Goal: Task Accomplishment & Management: Use online tool/utility

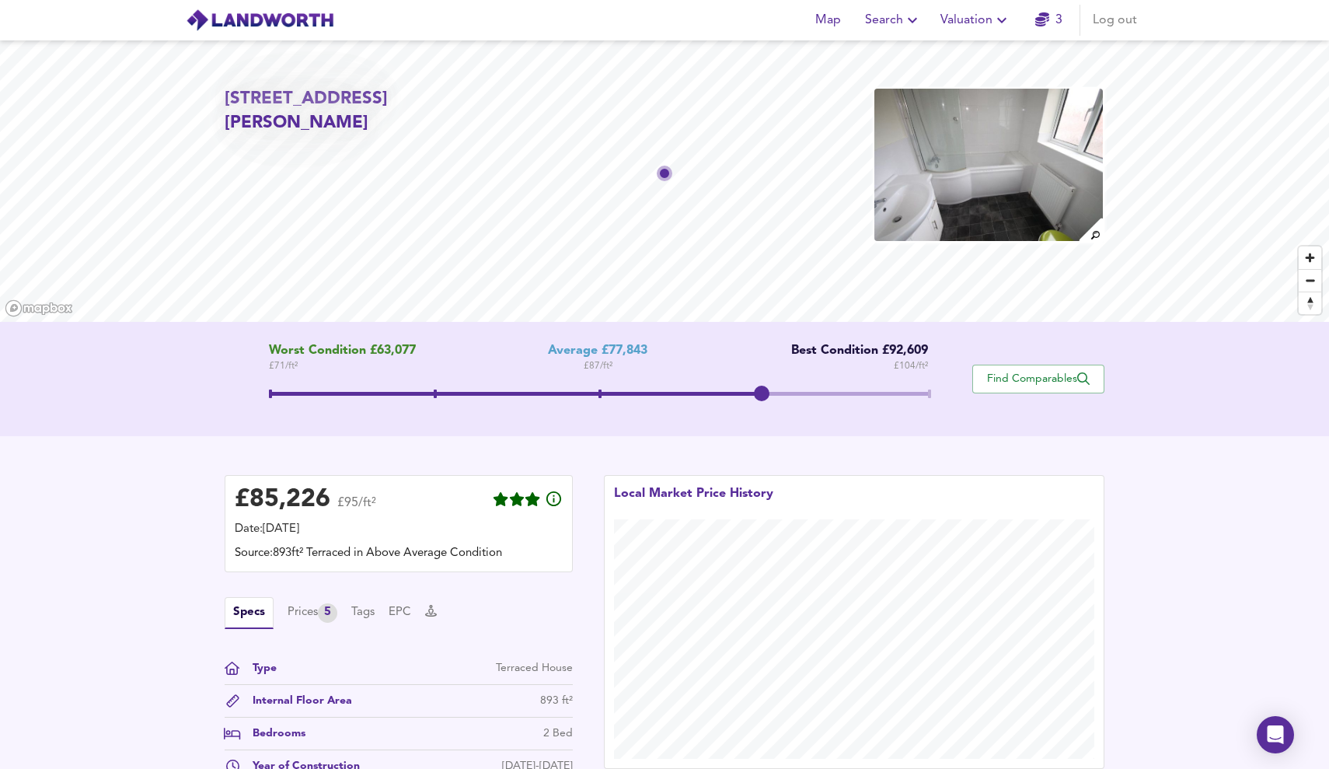
click at [597, 389] on span at bounding box center [599, 396] width 660 height 28
click at [776, 382] on span at bounding box center [599, 396] width 660 height 28
click at [929, 391] on span at bounding box center [599, 396] width 660 height 28
click at [608, 389] on span at bounding box center [599, 396] width 660 height 28
click at [767, 396] on span at bounding box center [599, 396] width 660 height 28
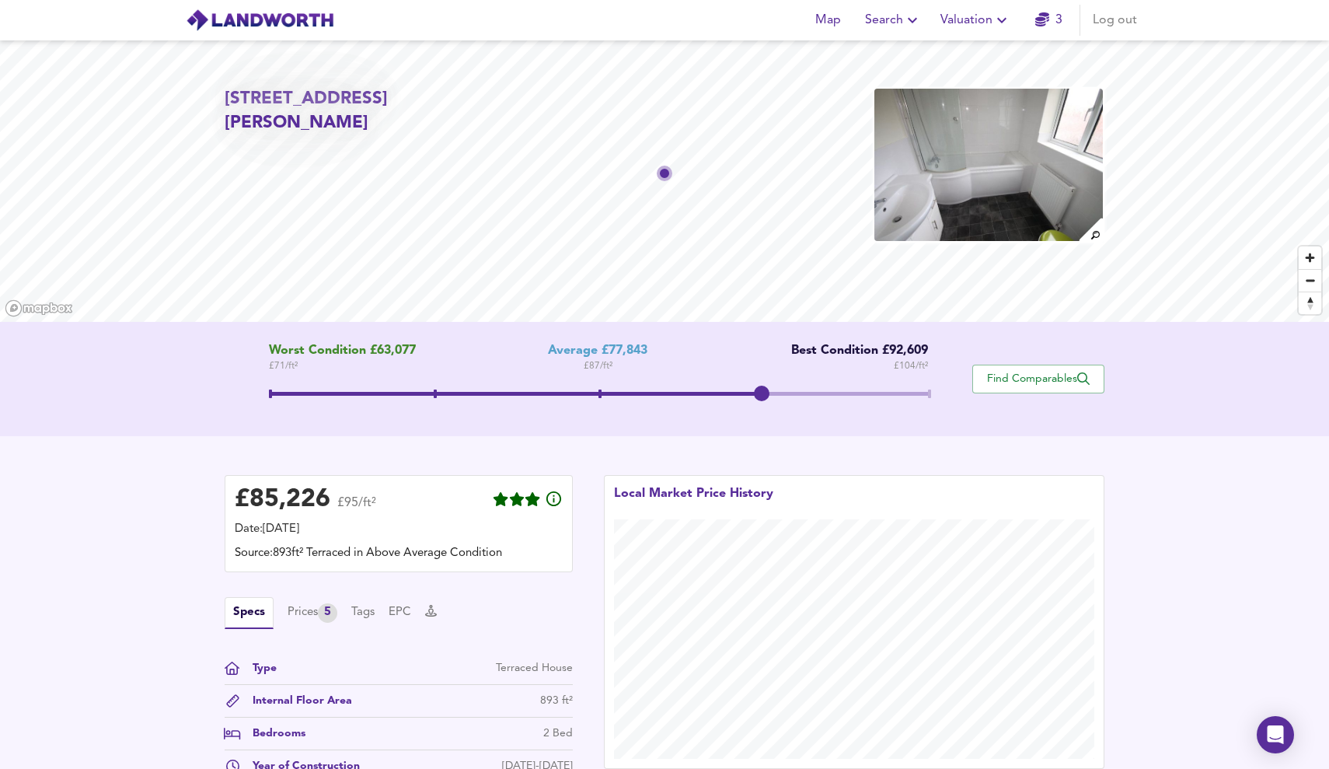
click at [926, 396] on span at bounding box center [599, 396] width 660 height 28
click at [1052, 18] on link "3" at bounding box center [1048, 20] width 27 height 22
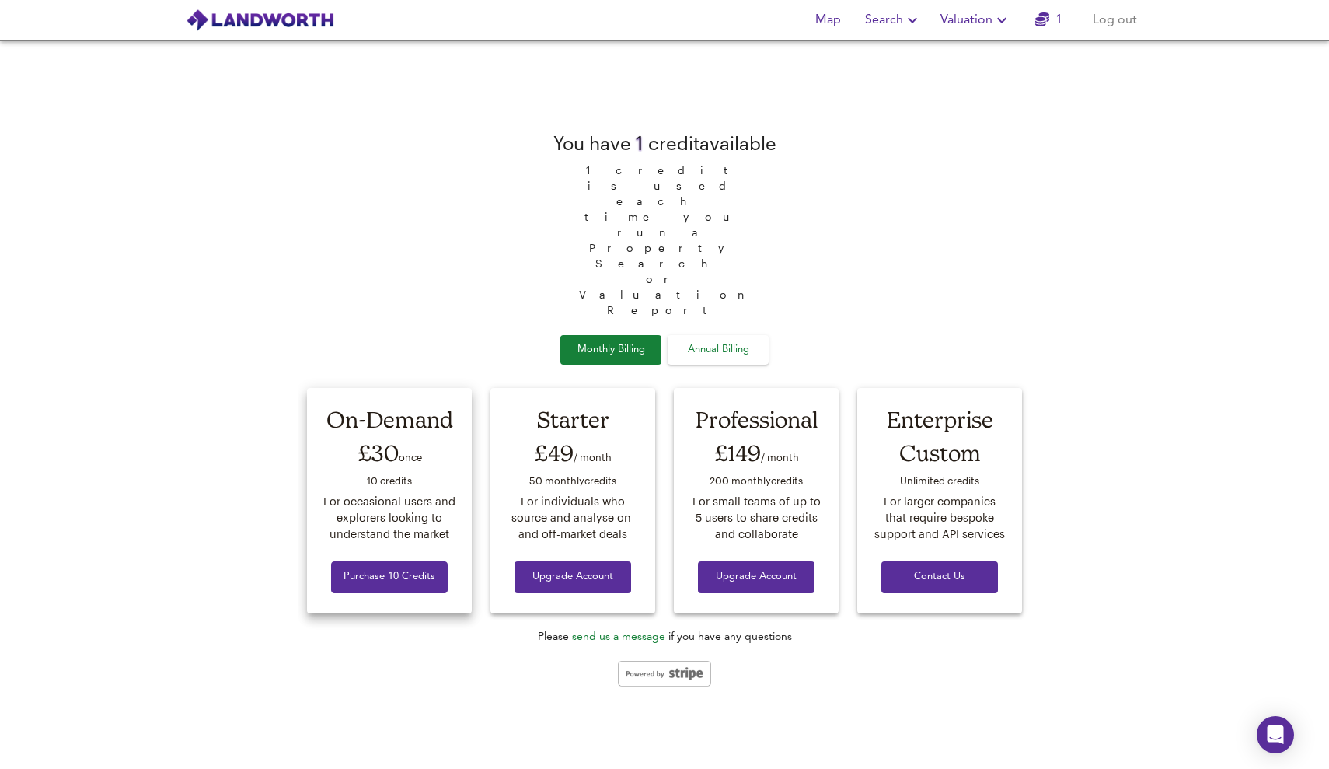
click at [406, 568] on span "Purchase 10 Credits" at bounding box center [389, 577] width 92 height 18
click at [985, 23] on span "Valuation" at bounding box center [975, 20] width 71 height 22
click at [1152, 119] on div "You have 1 credit available 1 credit is used each time you run a Property Searc…" at bounding box center [664, 404] width 1329 height 728
click at [1035, 16] on icon "button" at bounding box center [1042, 19] width 14 height 14
click at [596, 568] on span "Upgrade Account" at bounding box center [573, 577] width 92 height 18
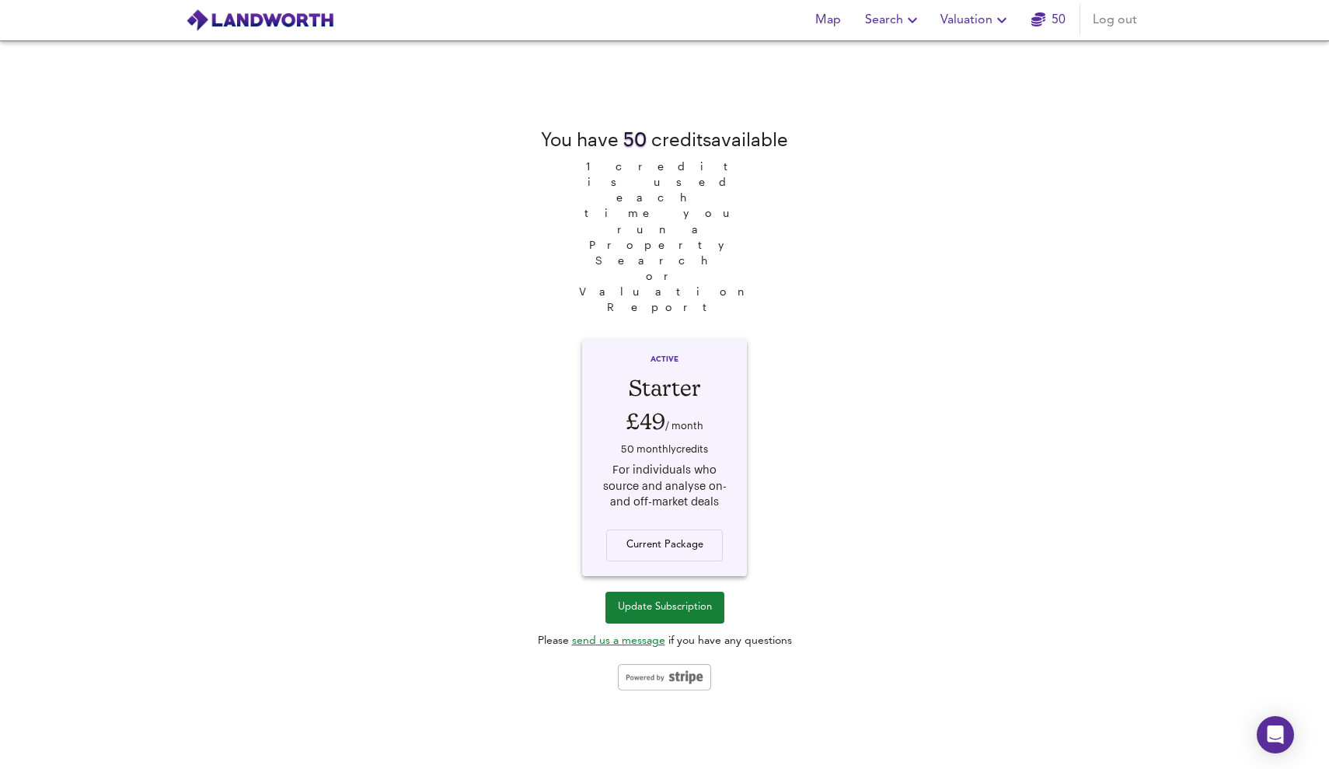
click at [993, 16] on icon "button" at bounding box center [1001, 20] width 19 height 19
click at [983, 78] on li "Valuation Report History" at bounding box center [976, 84] width 186 height 28
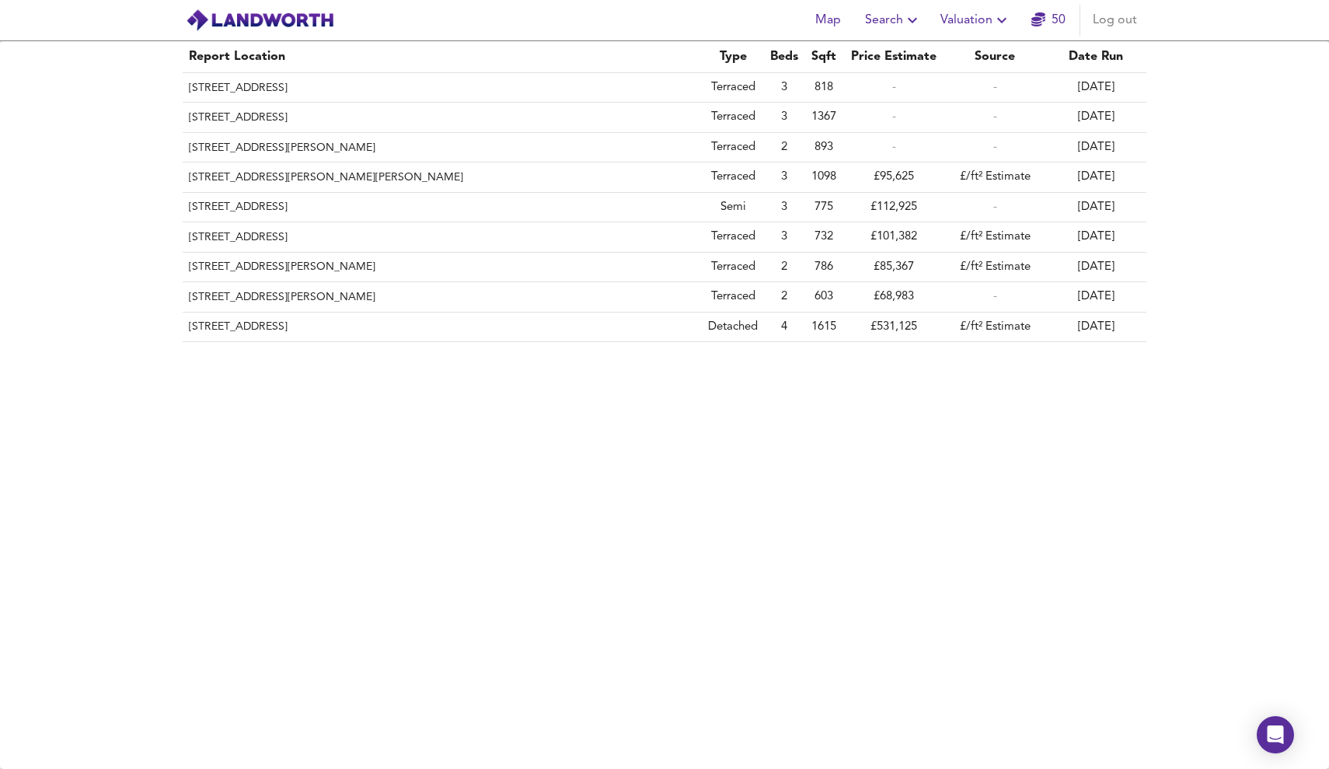
click at [959, 12] on span "Valuation" at bounding box center [975, 20] width 71 height 22
click at [960, 58] on li "New Valuation Report" at bounding box center [976, 56] width 186 height 28
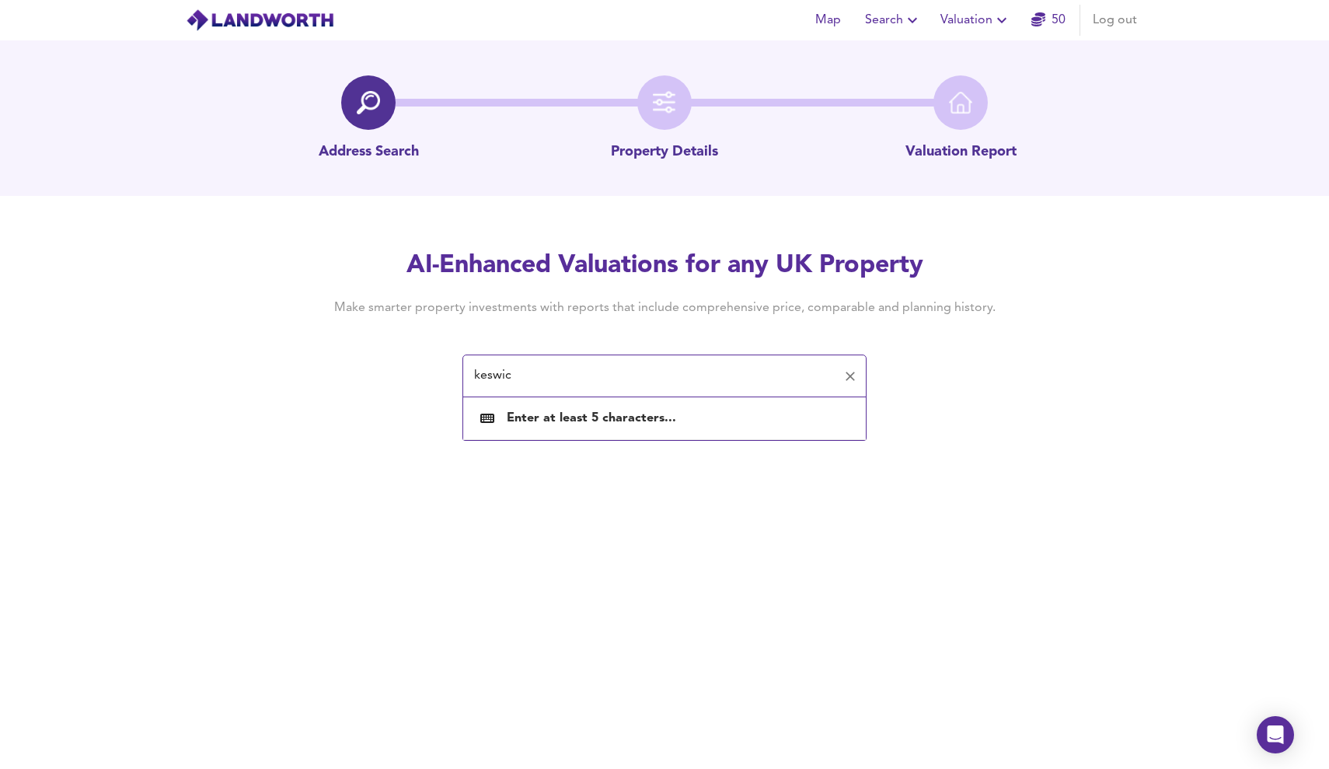
type input "keswick"
type input "28 keswick"
click at [475, 380] on input "Keswick Drive" at bounding box center [652, 376] width 367 height 30
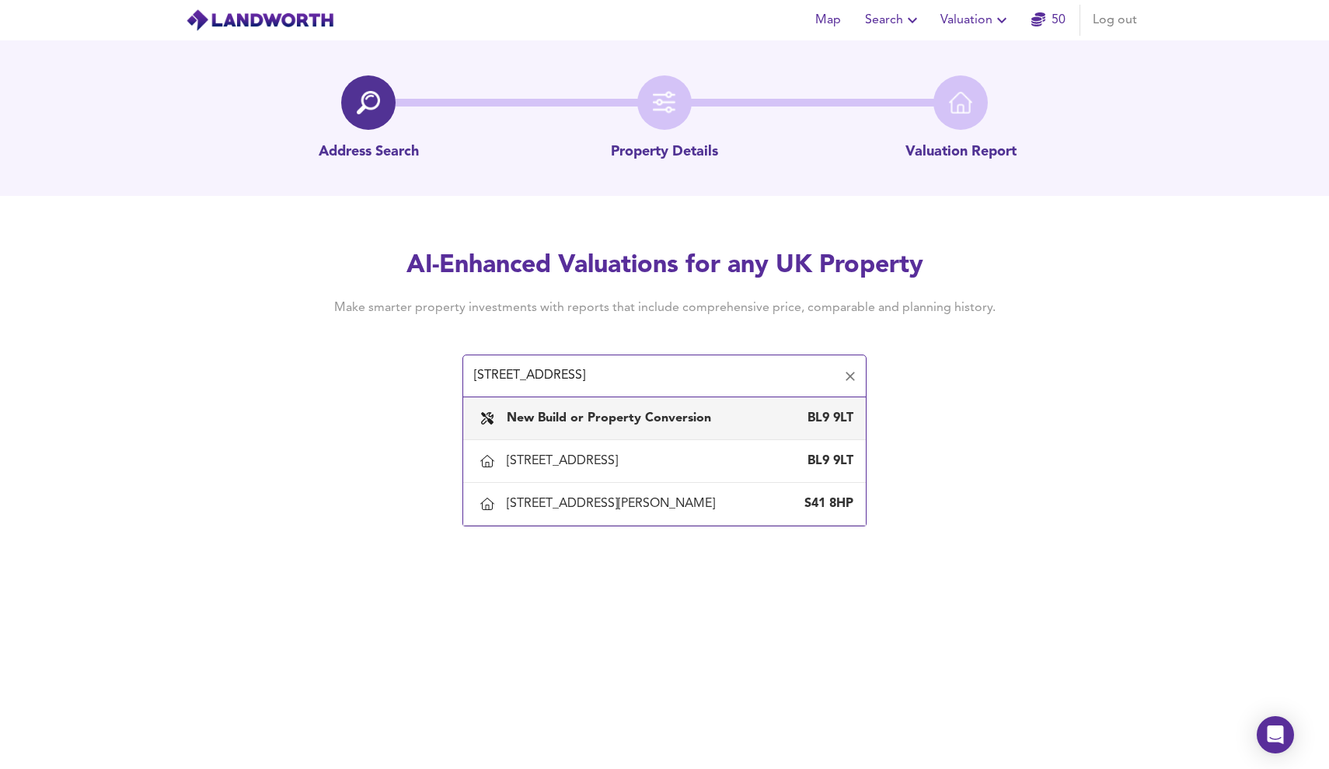
click at [656, 364] on input "28 Keswick Drive" at bounding box center [652, 376] width 367 height 30
click at [639, 368] on input "28 Keswick Drive" at bounding box center [652, 376] width 367 height 30
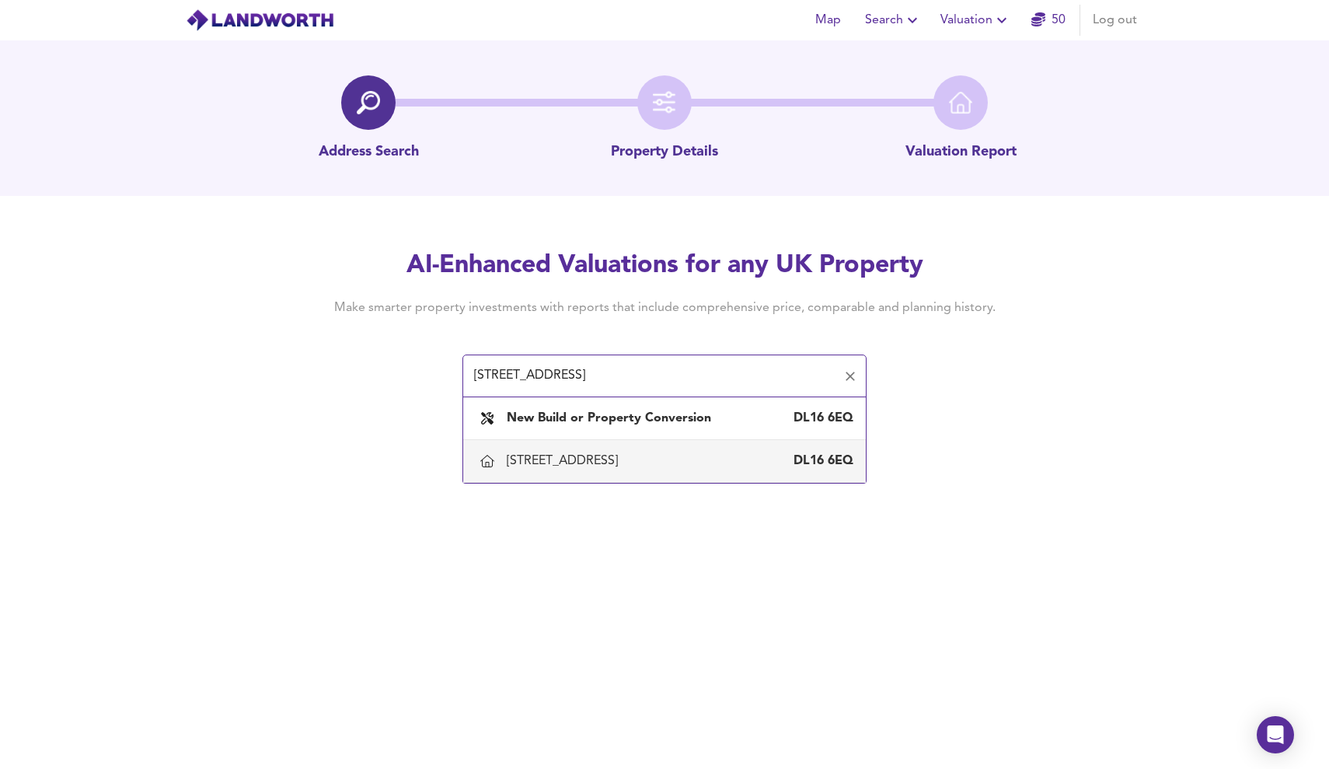
click at [615, 462] on div "28 Keswick Drive, Spennymoor, Durham" at bounding box center [565, 460] width 117 height 17
type input "28 Keswick Drive, Spennymoor, Durham"
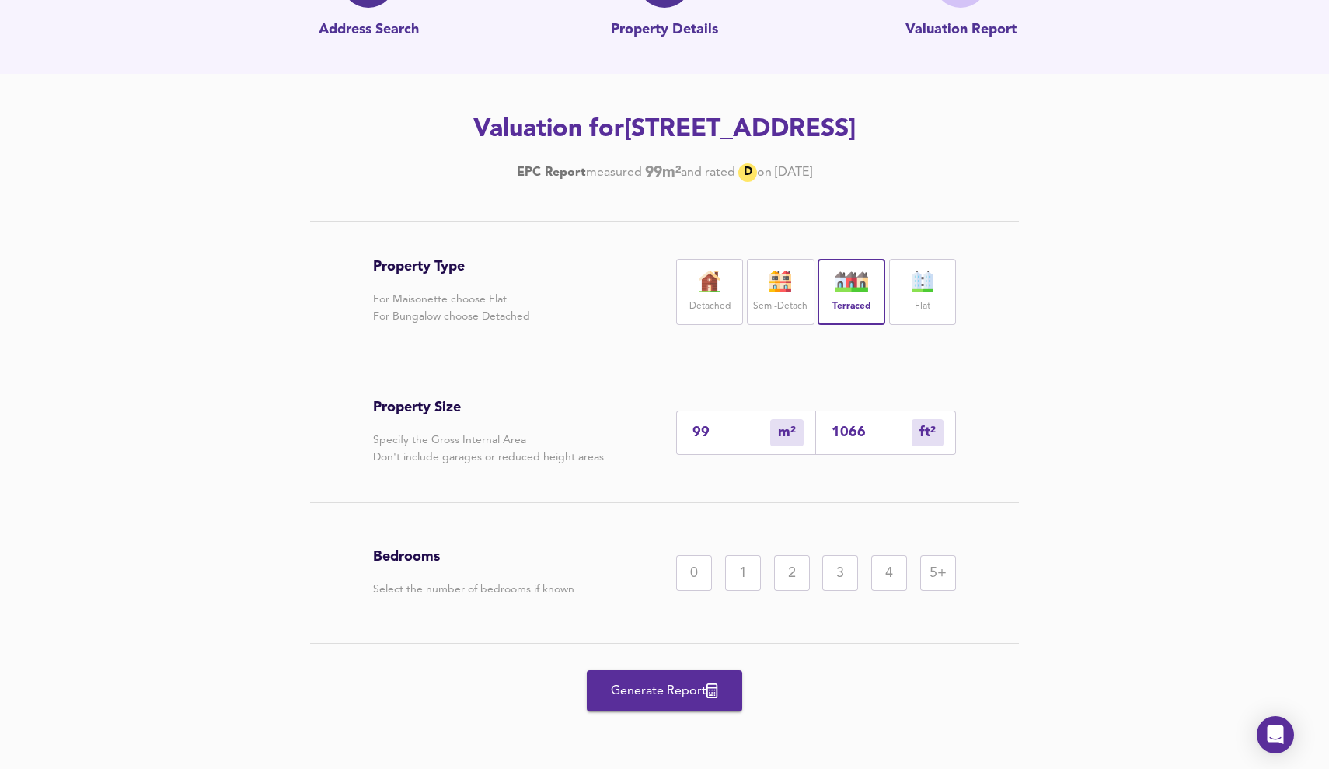
scroll to position [122, 0]
click at [787, 561] on div "2" at bounding box center [792, 573] width 36 height 36
click at [700, 675] on button "Generate Report" at bounding box center [664, 690] width 155 height 41
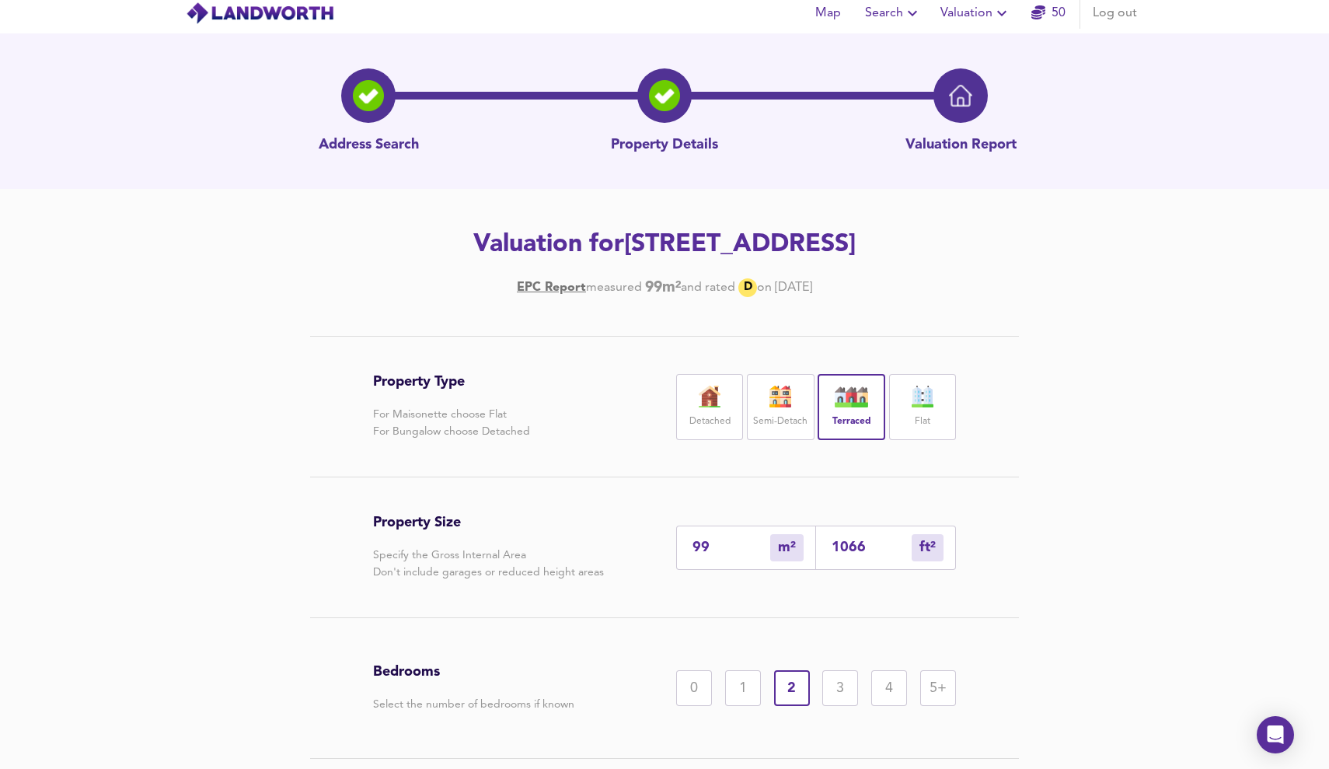
scroll to position [0, 0]
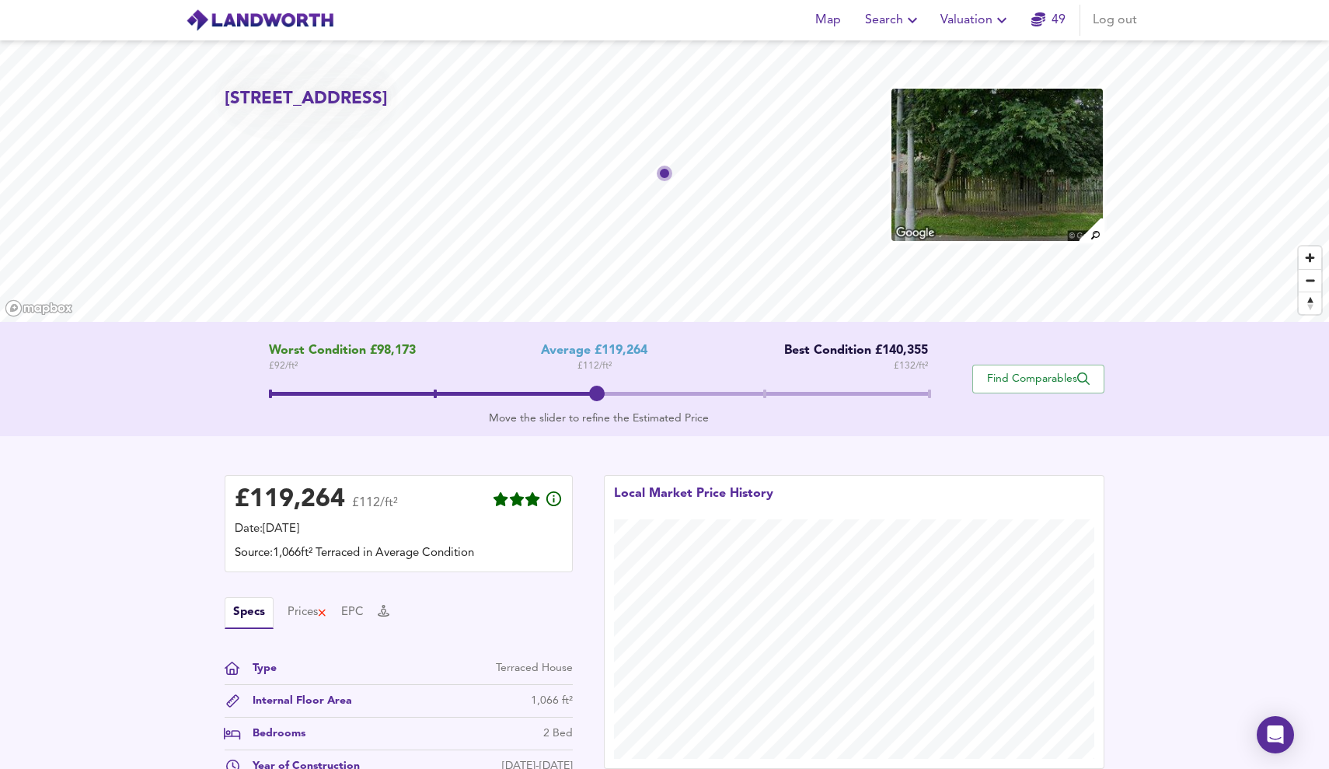
click at [768, 389] on span at bounding box center [599, 396] width 660 height 28
click at [598, 379] on div "Worst Condition £98,173 £ 92 / ft² Average £119,264 £ 112 / ft² Best Condition …" at bounding box center [599, 378] width 748 height 71
click at [598, 396] on span at bounding box center [599, 396] width 660 height 28
click at [276, 394] on span at bounding box center [434, 394] width 330 height 4
click at [922, 382] on span at bounding box center [599, 396] width 660 height 28
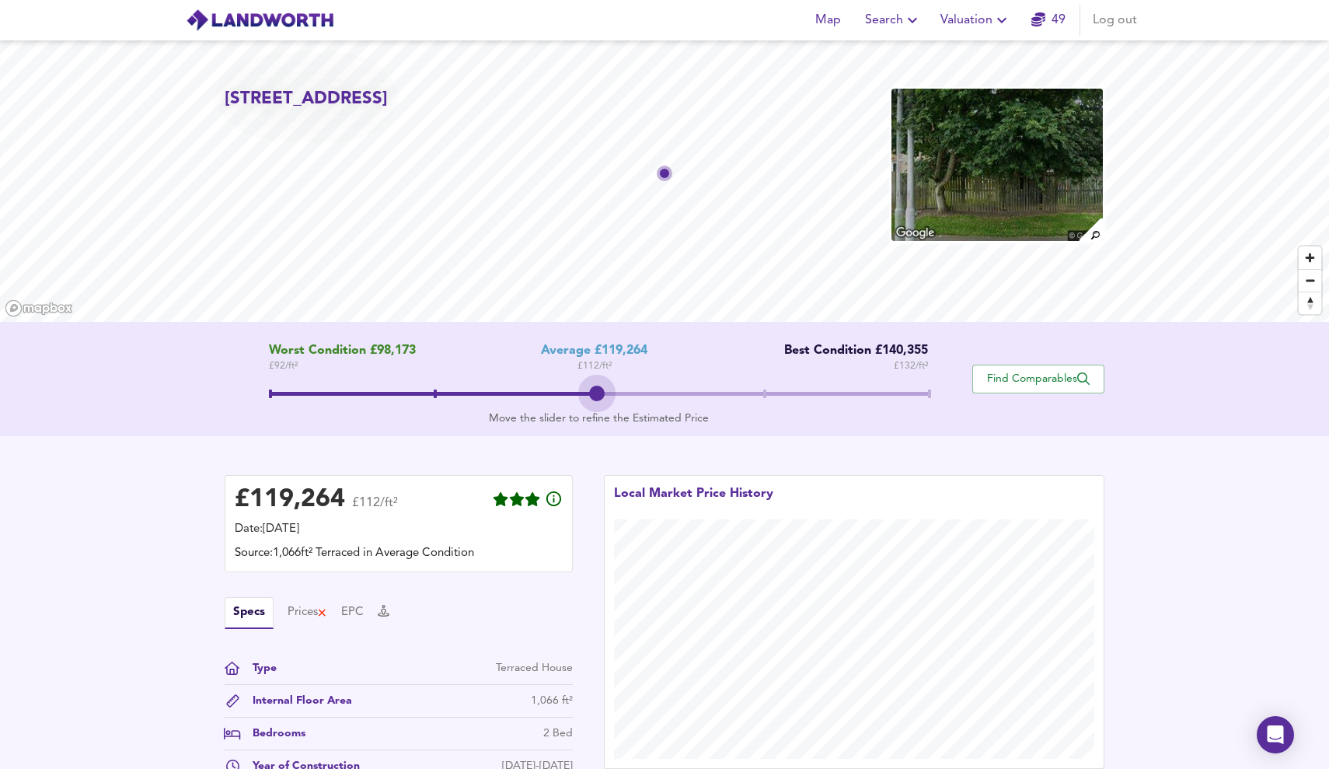
click at [601, 385] on span at bounding box center [599, 396] width 660 height 28
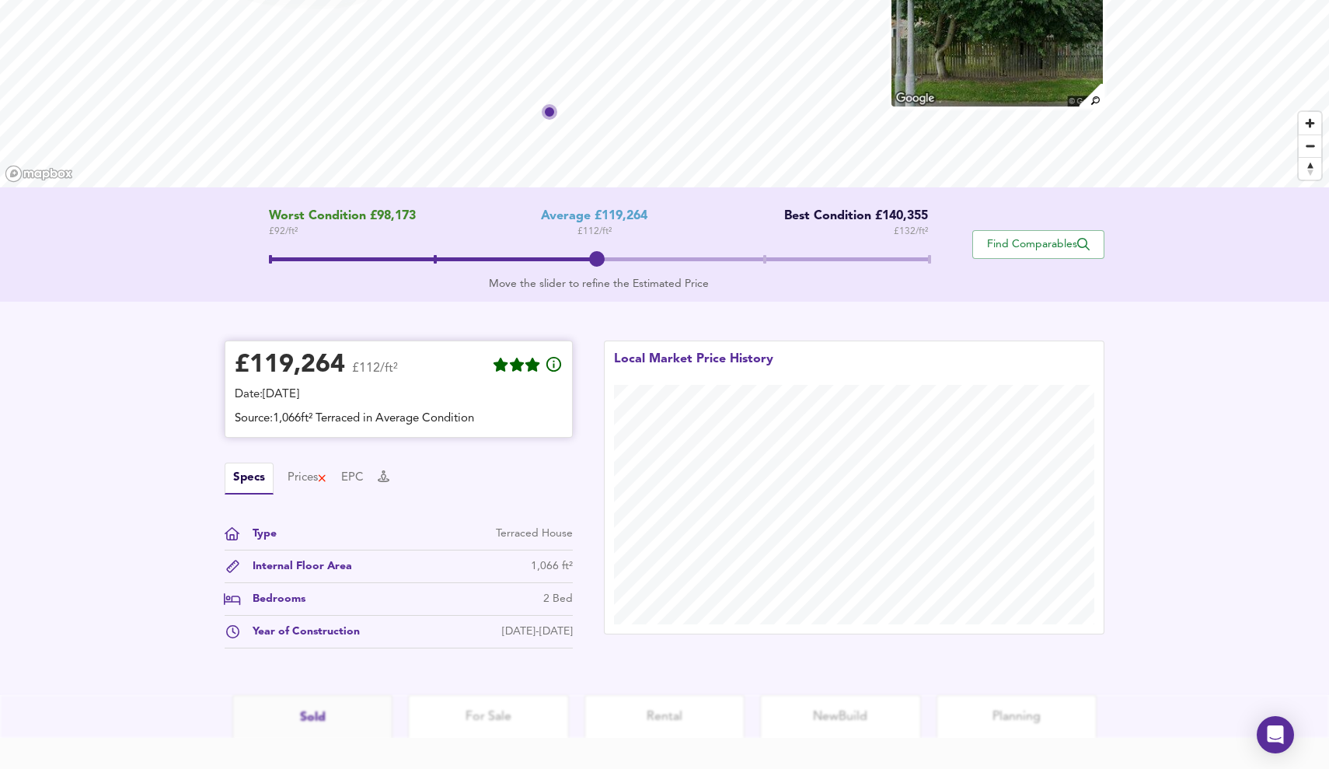
scroll to position [156, 0]
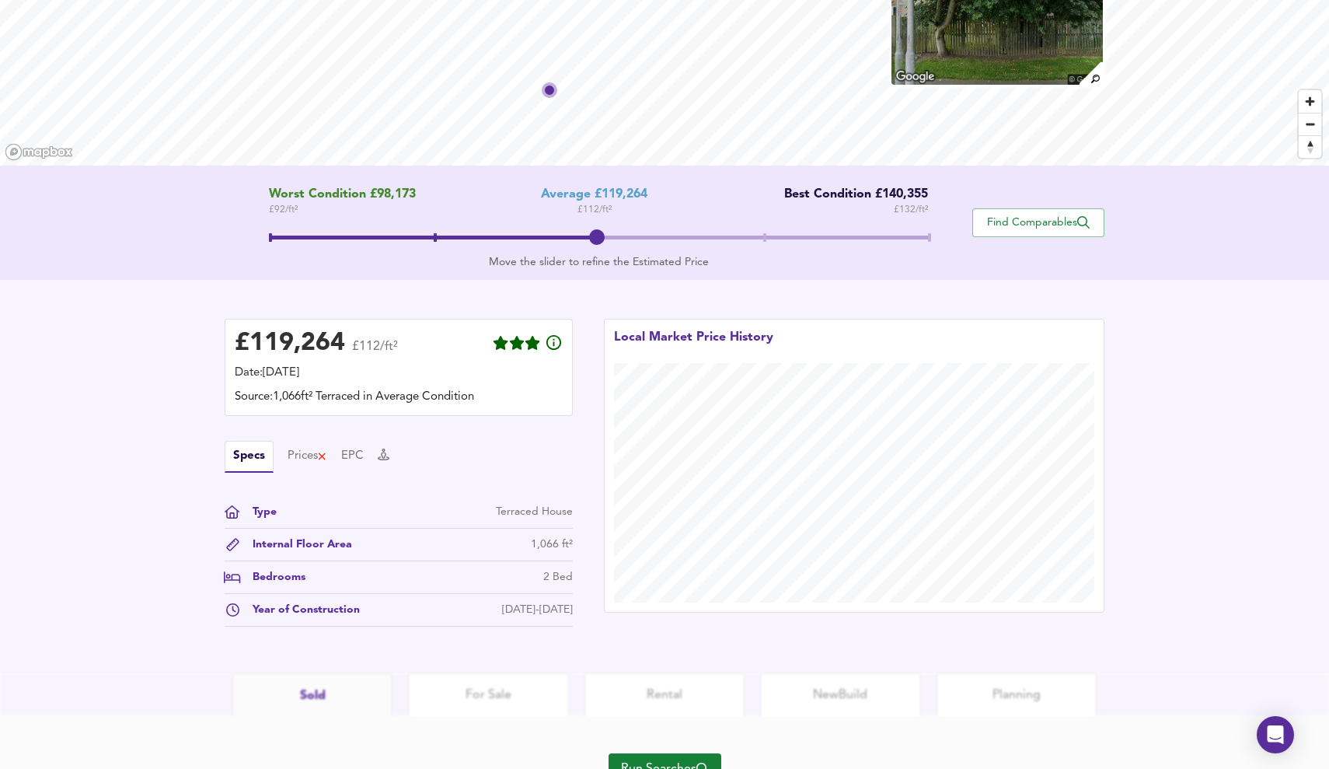
click at [427, 238] on span at bounding box center [434, 237] width 330 height 4
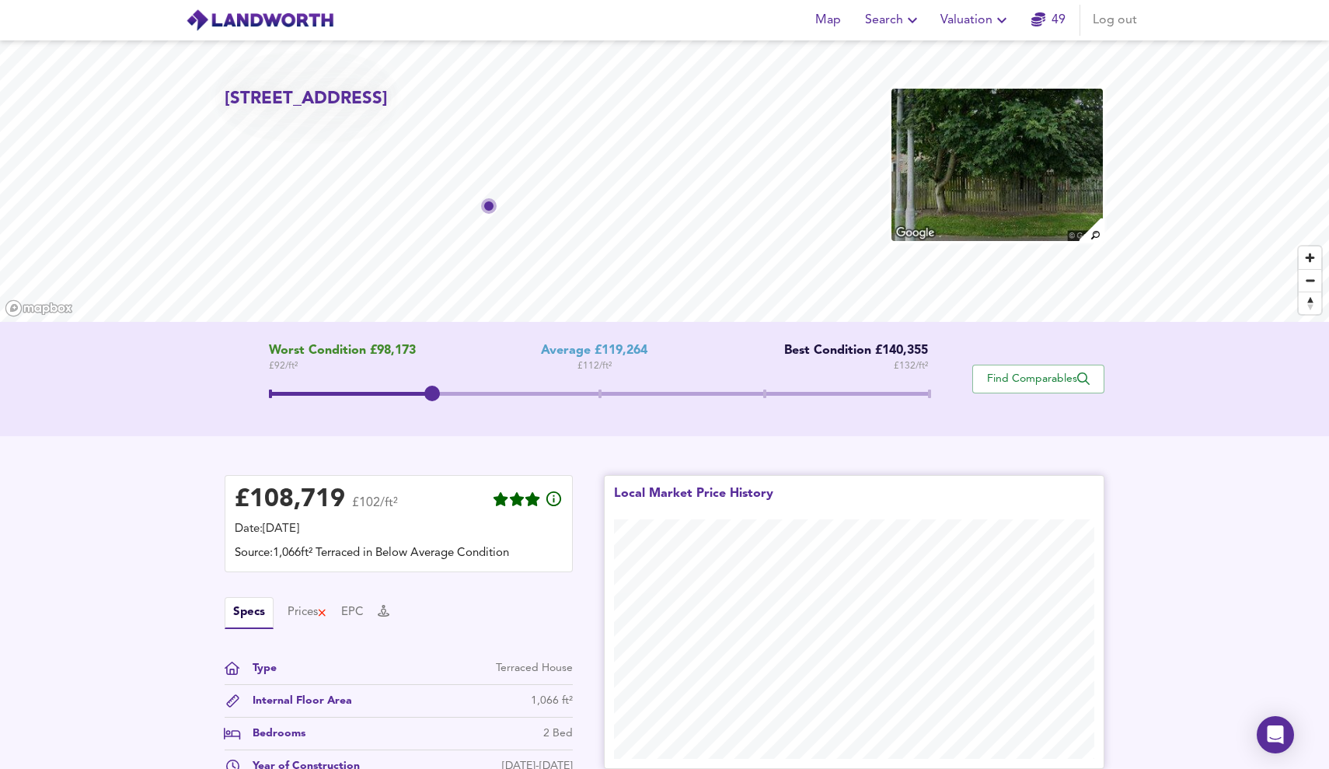
scroll to position [0, 0]
